Goal: Find specific page/section: Find specific page/section

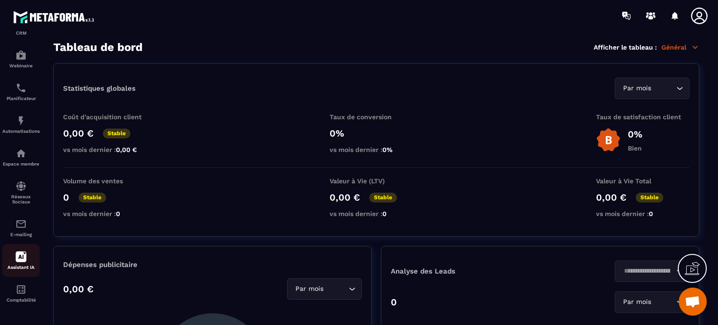
scroll to position [107, 0]
click at [25, 89] on img at bounding box center [20, 87] width 11 height 11
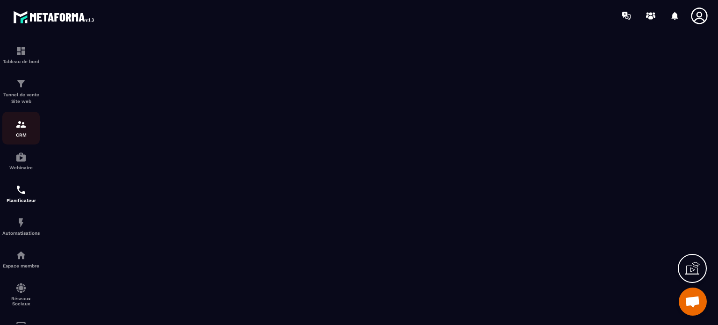
click at [24, 130] on div "CRM" at bounding box center [20, 128] width 37 height 19
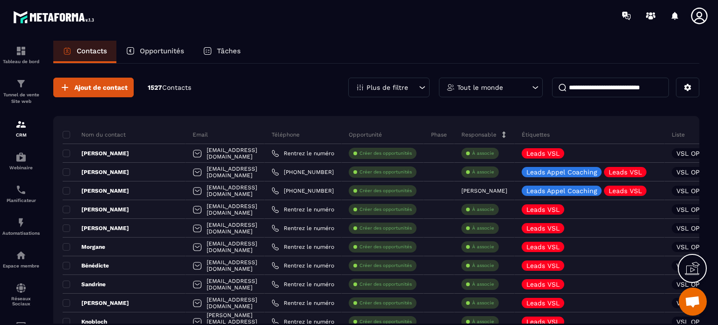
click at [221, 48] on p "Tâches" at bounding box center [229, 51] width 24 height 8
